Goal: Task Accomplishment & Management: Use online tool/utility

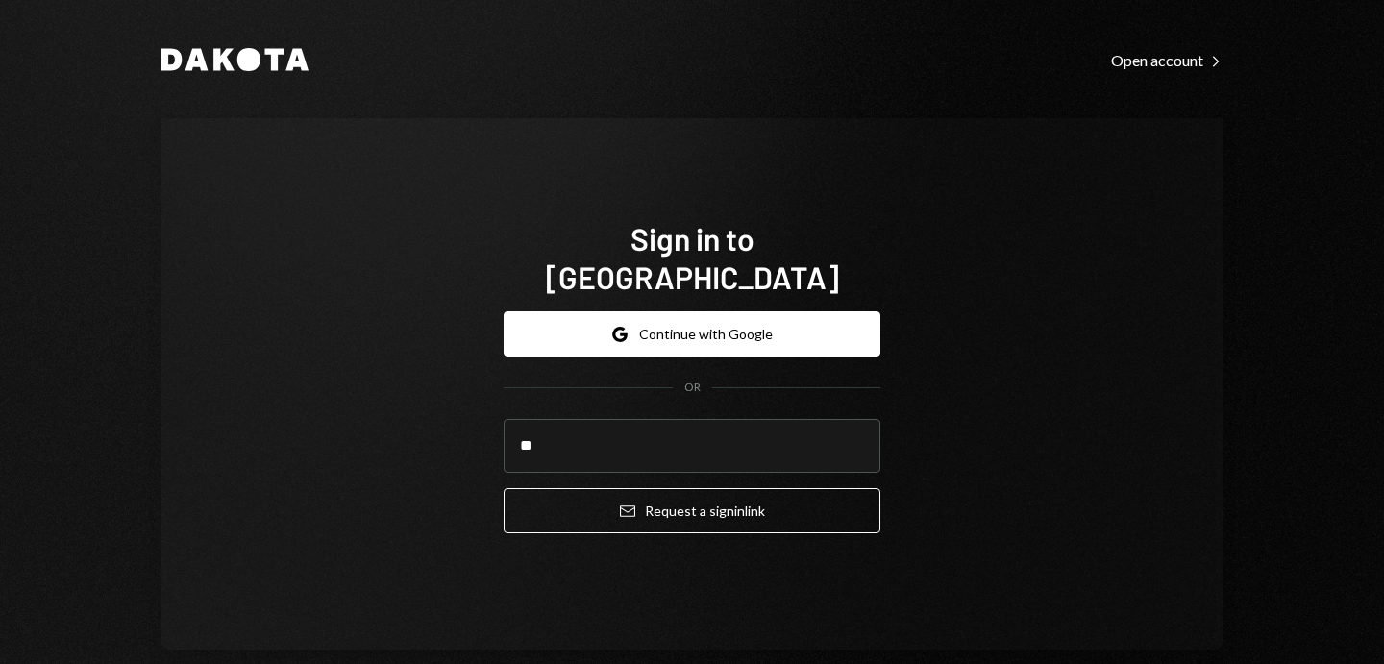
type input "**********"
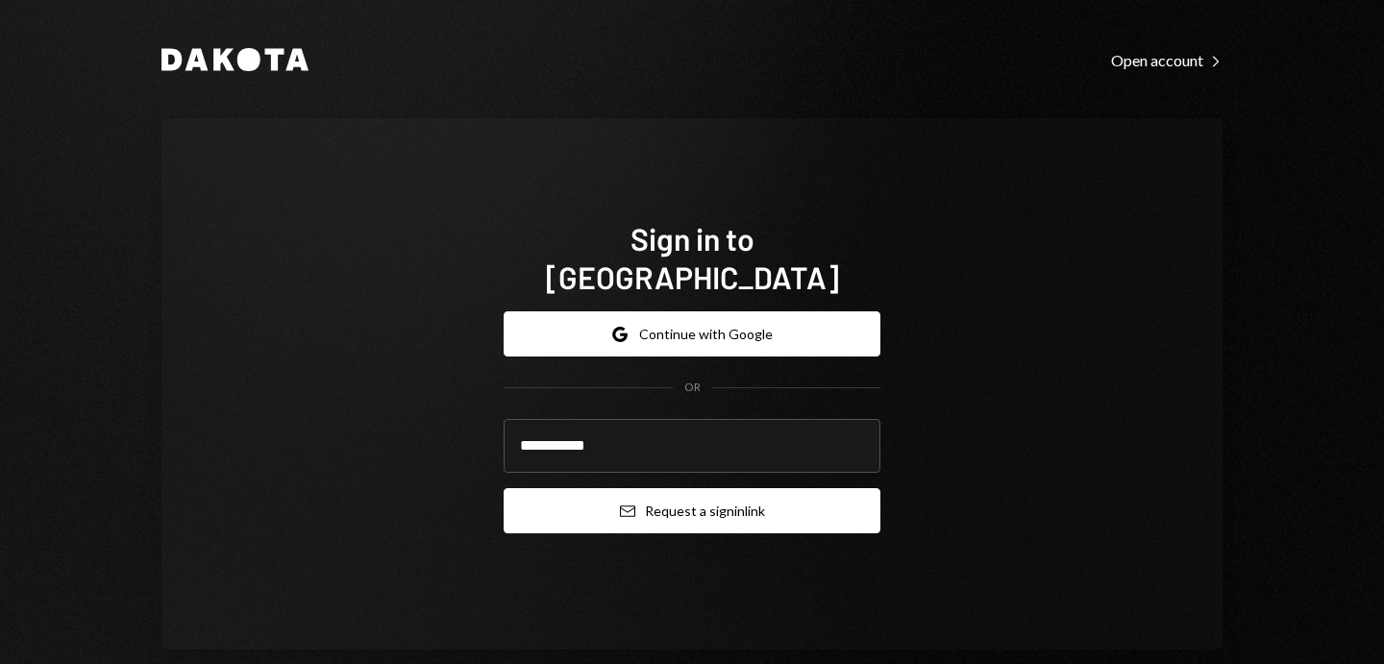
click at [641, 507] on button "Email Request a sign in link" at bounding box center [691, 510] width 377 height 45
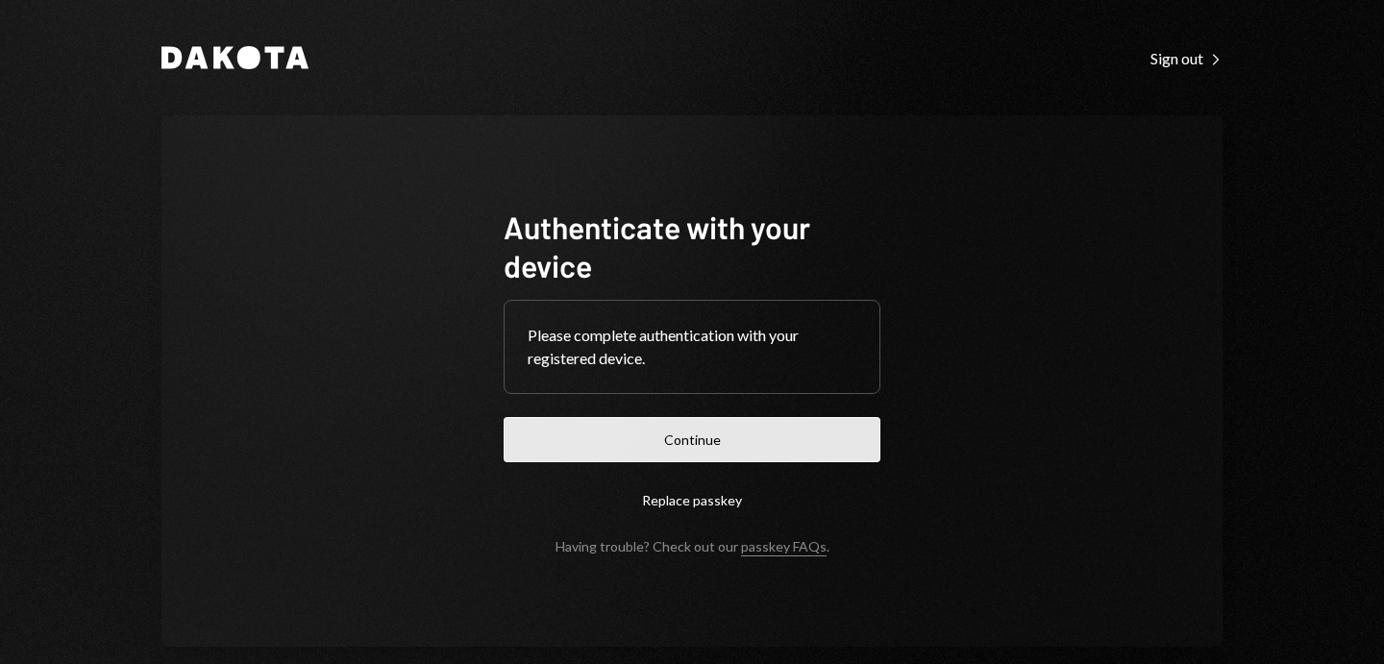
click at [726, 456] on button "Continue" at bounding box center [691, 439] width 377 height 45
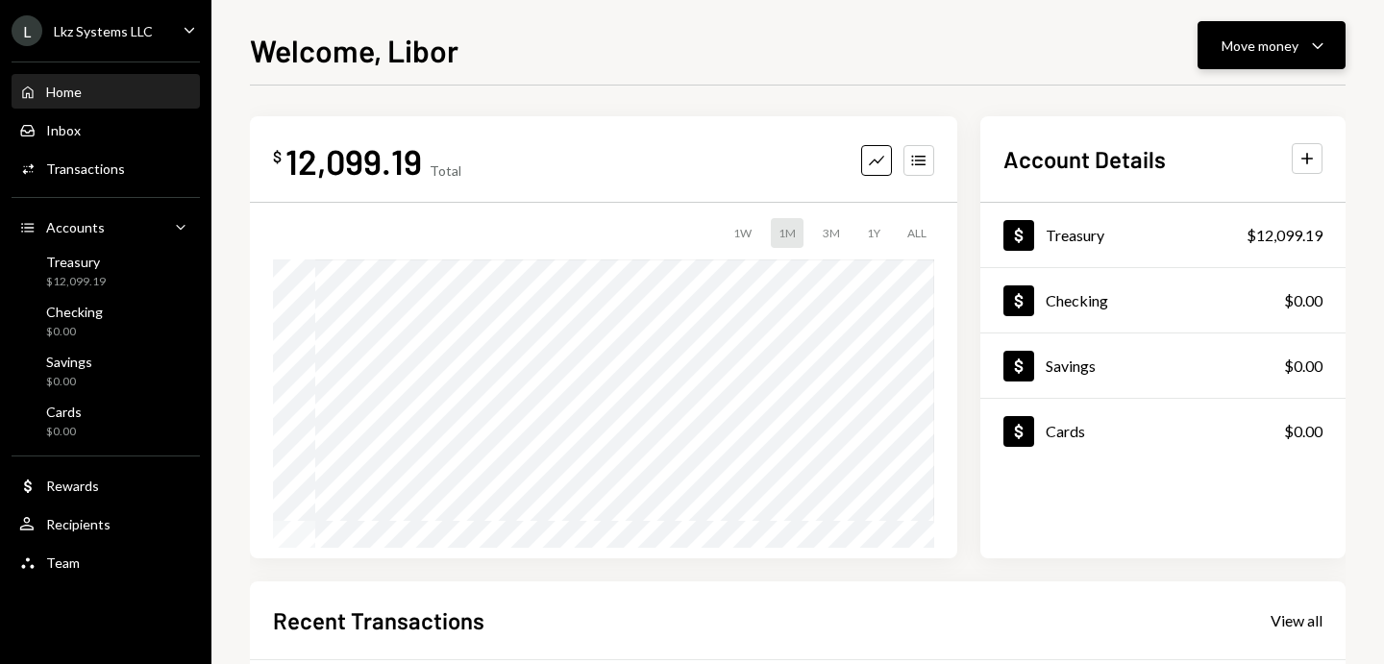
click at [1272, 34] on div "Move money Caret Down" at bounding box center [1271, 45] width 100 height 23
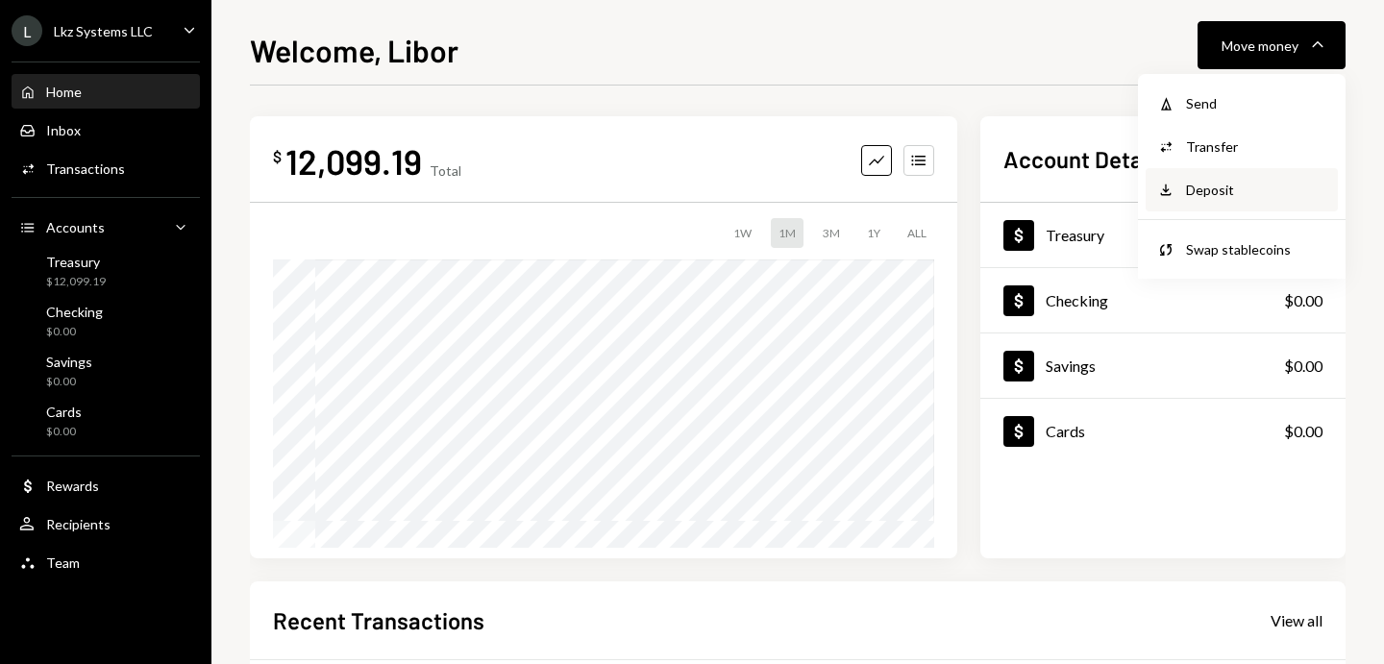
click at [1258, 177] on div "Deposit Deposit" at bounding box center [1241, 189] width 192 height 43
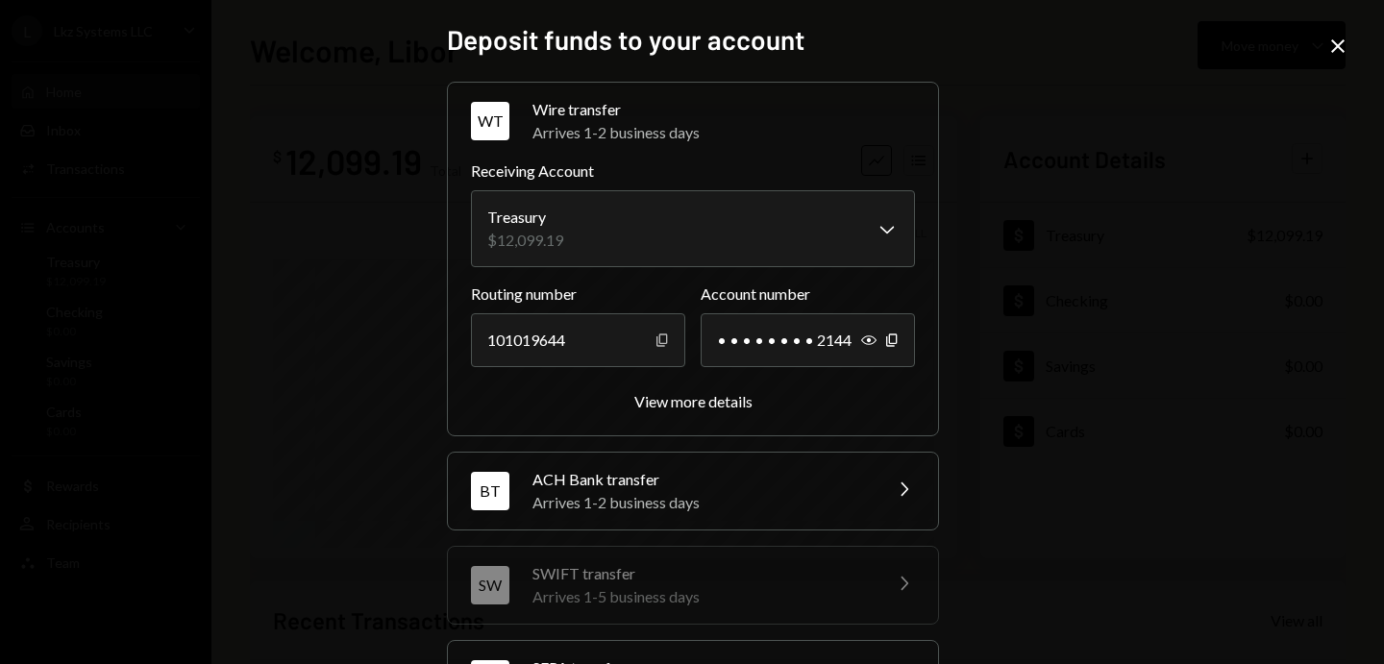
click at [656, 337] on icon "button" at bounding box center [661, 339] width 11 height 12
click at [897, 331] on div "• • • • • • • • 2144" at bounding box center [807, 340] width 214 height 54
click at [892, 333] on icon "Copy" at bounding box center [891, 339] width 15 height 15
click at [863, 337] on icon "button" at bounding box center [868, 340] width 15 height 10
click at [680, 396] on div "View more details" at bounding box center [693, 401] width 118 height 18
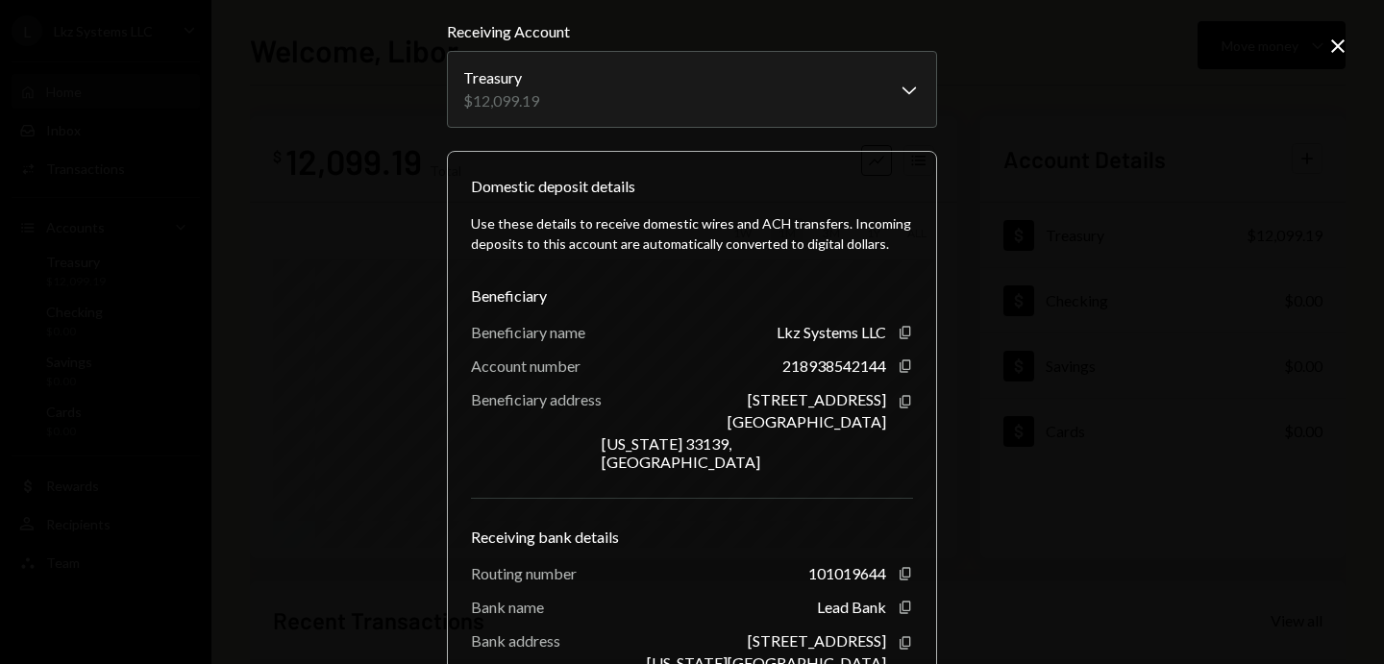
scroll to position [193, 0]
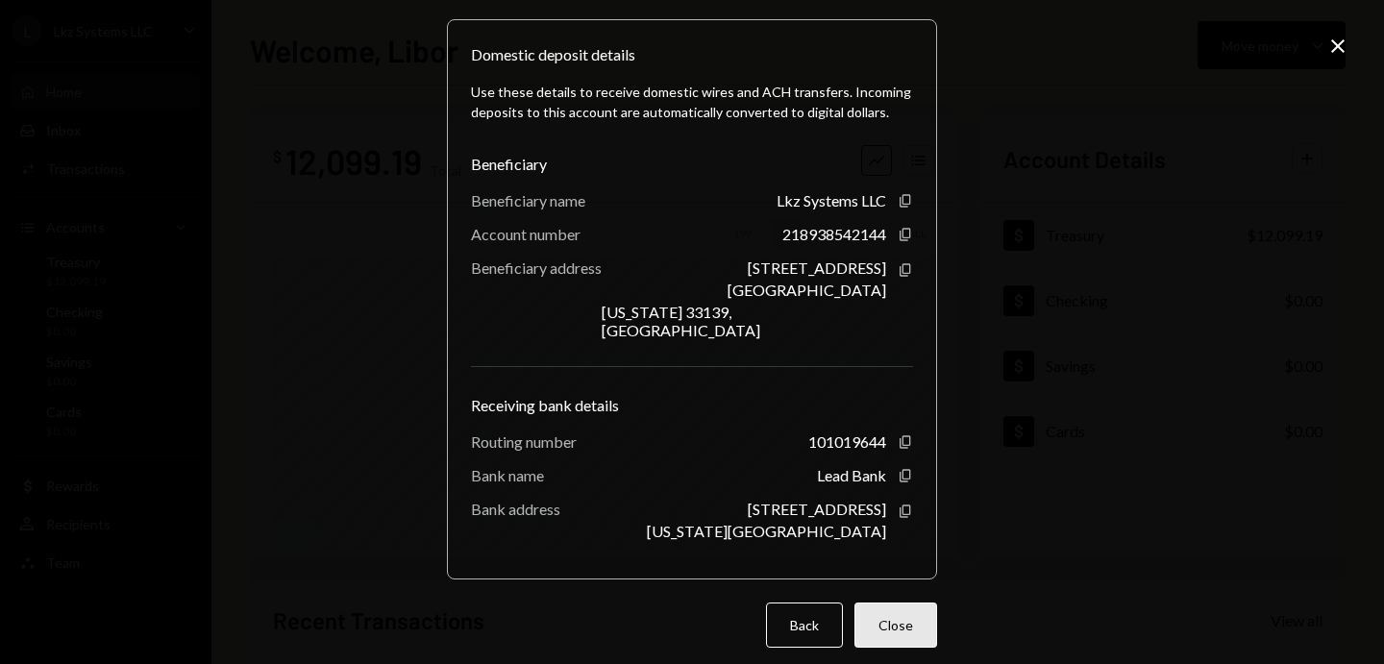
click at [872, 602] on button "Close" at bounding box center [895, 624] width 83 height 45
